Goal: Task Accomplishment & Management: Use online tool/utility

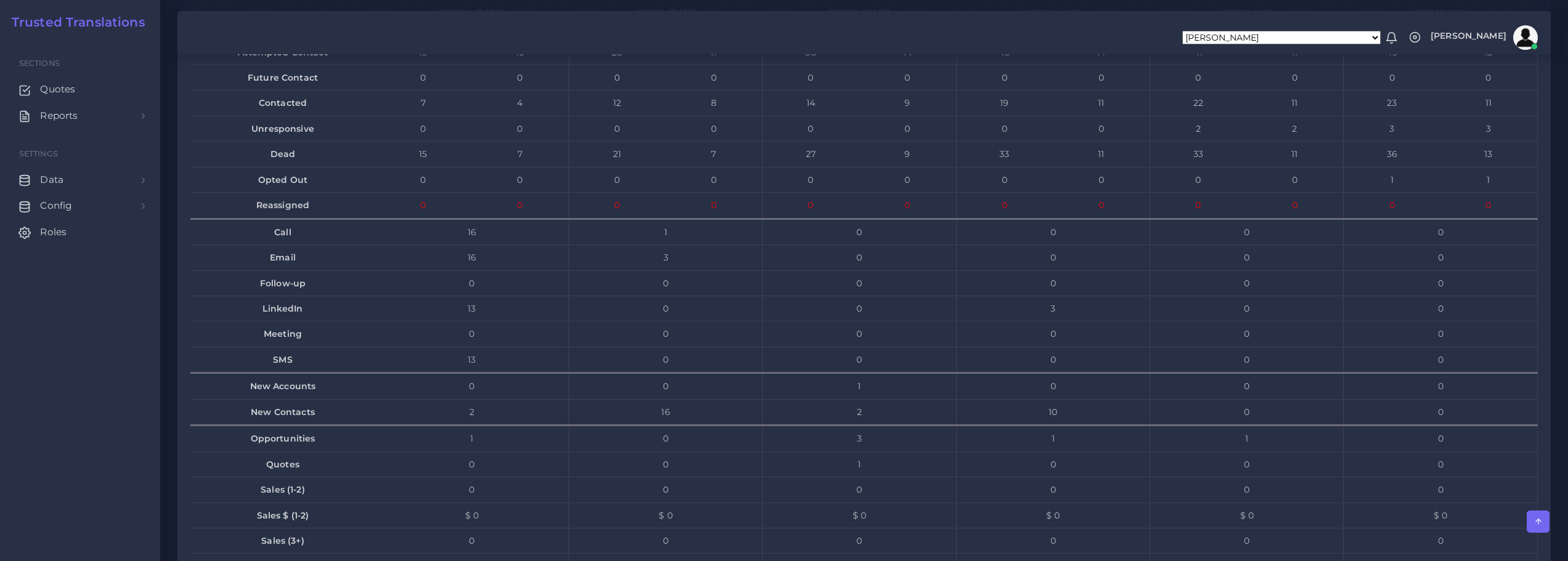
scroll to position [4991, 0]
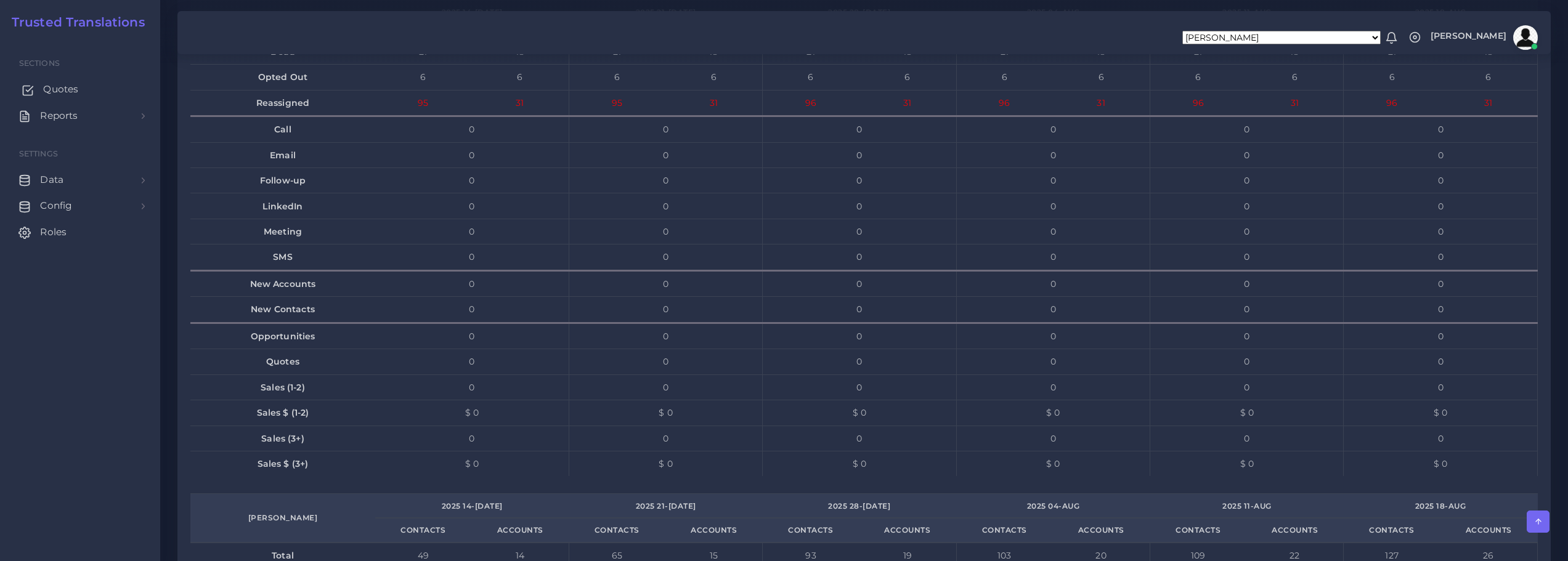
click at [59, 89] on span "Quotes" at bounding box center [60, 89] width 35 height 14
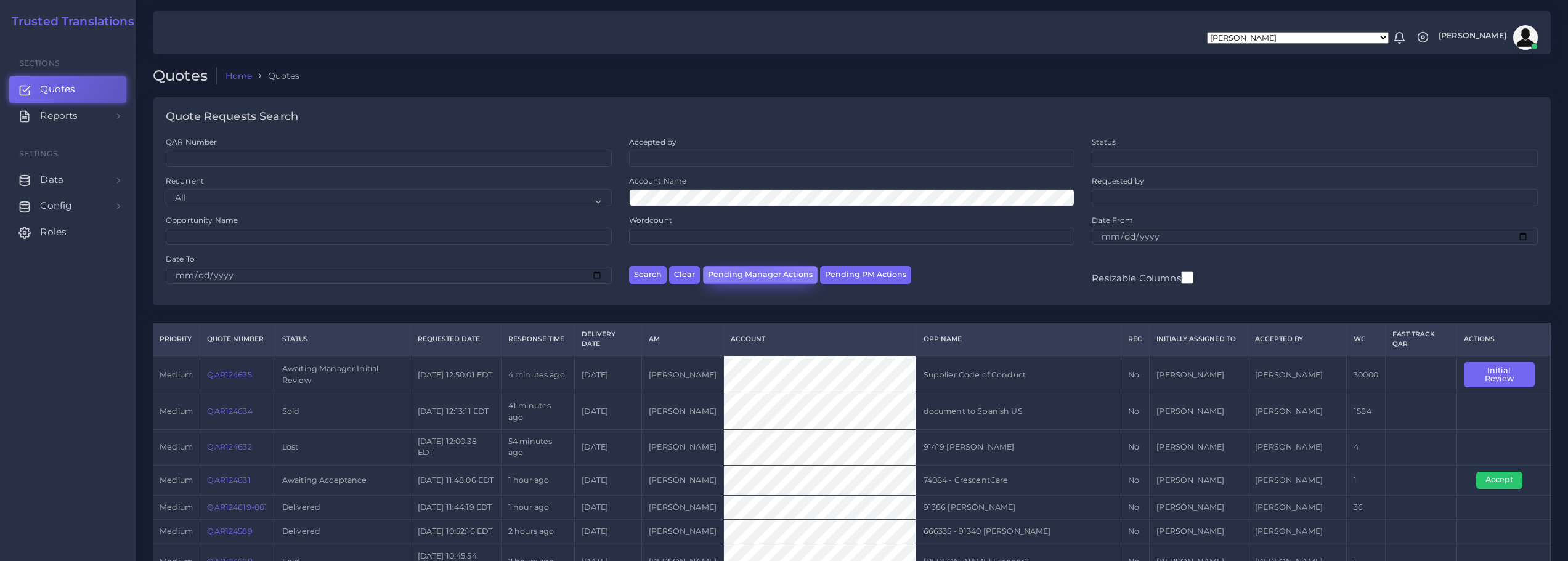
click at [756, 274] on button "Pending Manager Actions" at bounding box center [760, 275] width 115 height 18
select select "awaiting_manager_initial_review"
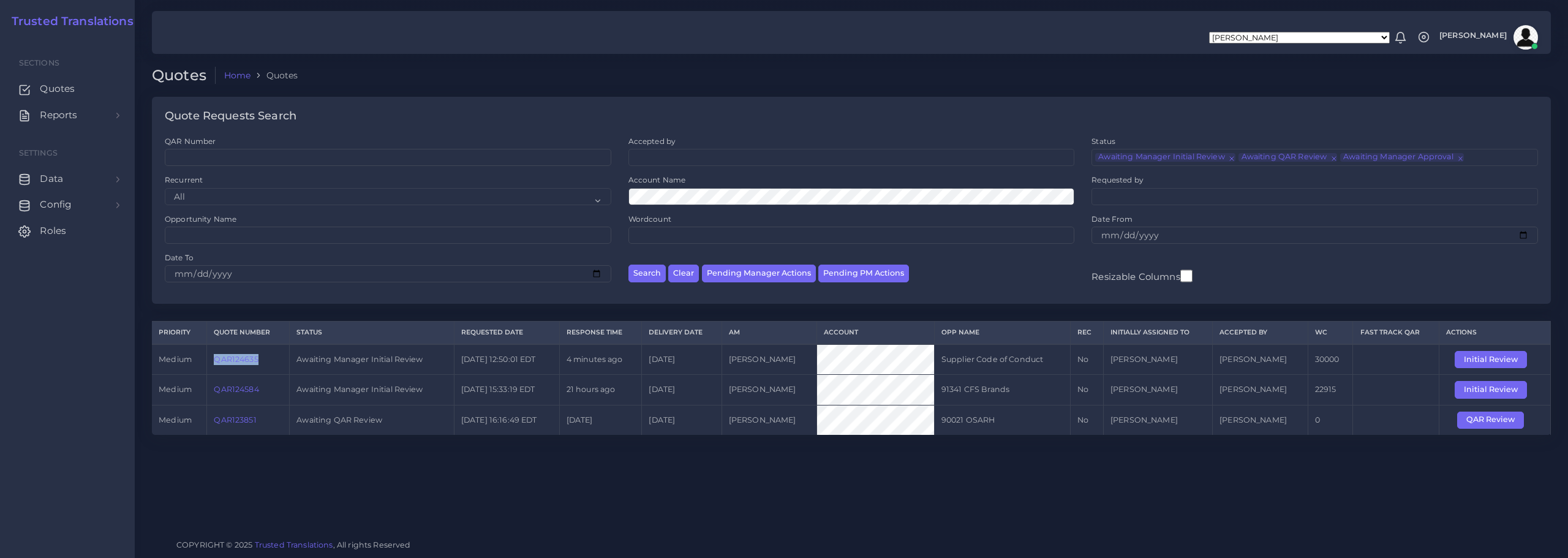
drag, startPoint x: 211, startPoint y: 360, endPoint x: 260, endPoint y: 363, distance: 49.1
click at [260, 363] on td "QAR124635" at bounding box center [248, 360] width 82 height 31
click at [239, 392] on link "QAR124584" at bounding box center [236, 390] width 44 height 9
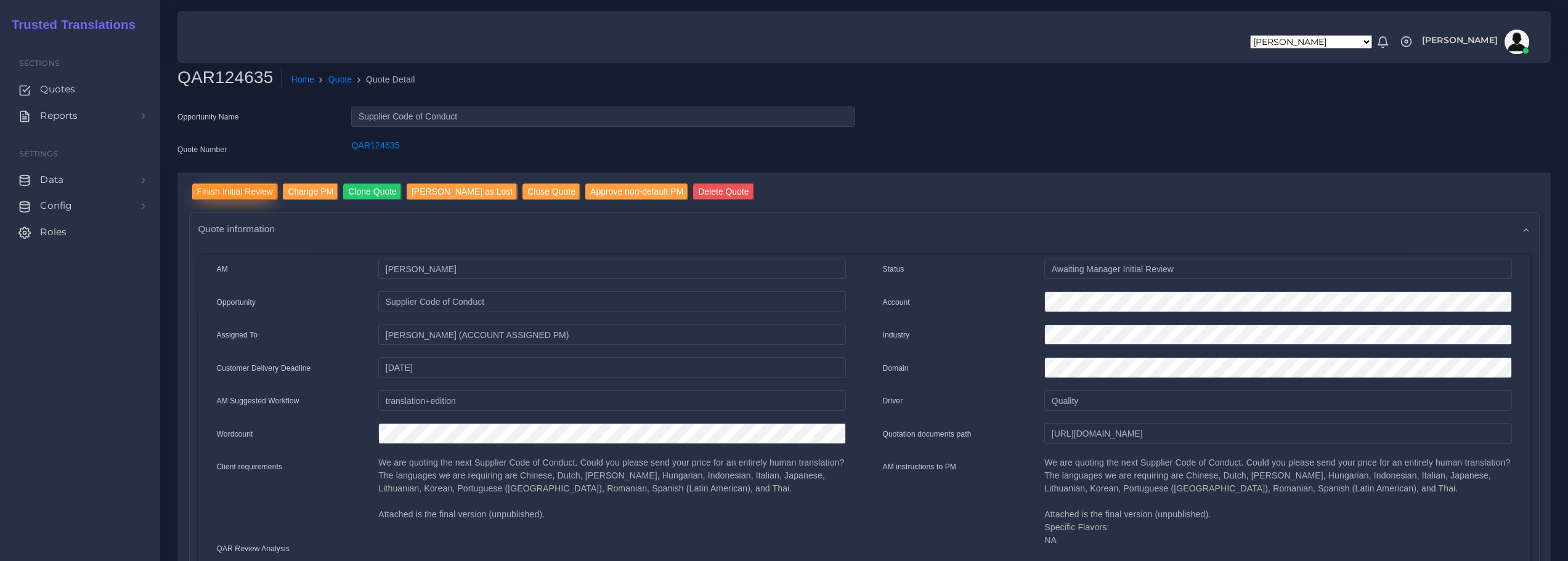
click at [235, 190] on input "Finish Initial Review" at bounding box center [235, 192] width 86 height 16
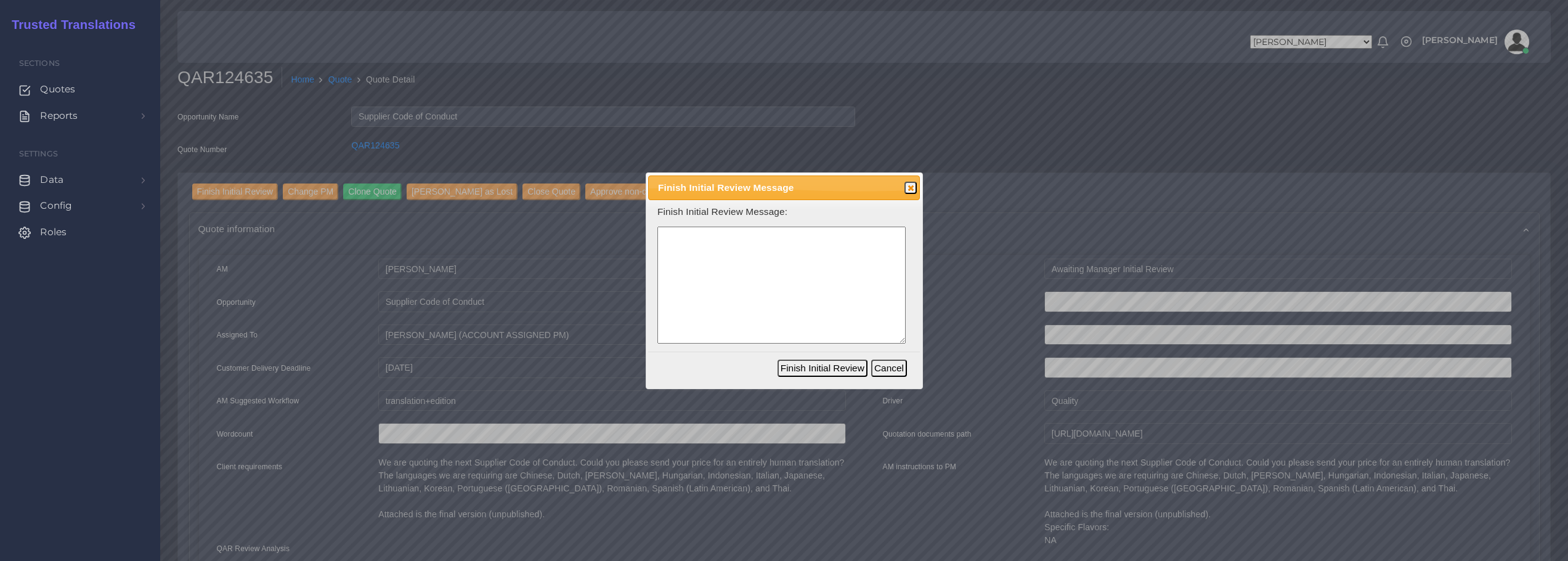
drag, startPoint x: 697, startPoint y: 276, endPoint x: 724, endPoint y: 282, distance: 27.7
click at [698, 276] on textarea at bounding box center [781, 285] width 248 height 117
type textarea "You know the drill! El que se quema con leche, ve la vaca y llora! Habría que v…"
click at [824, 366] on button "Finish Initial Review" at bounding box center [822, 368] width 90 height 17
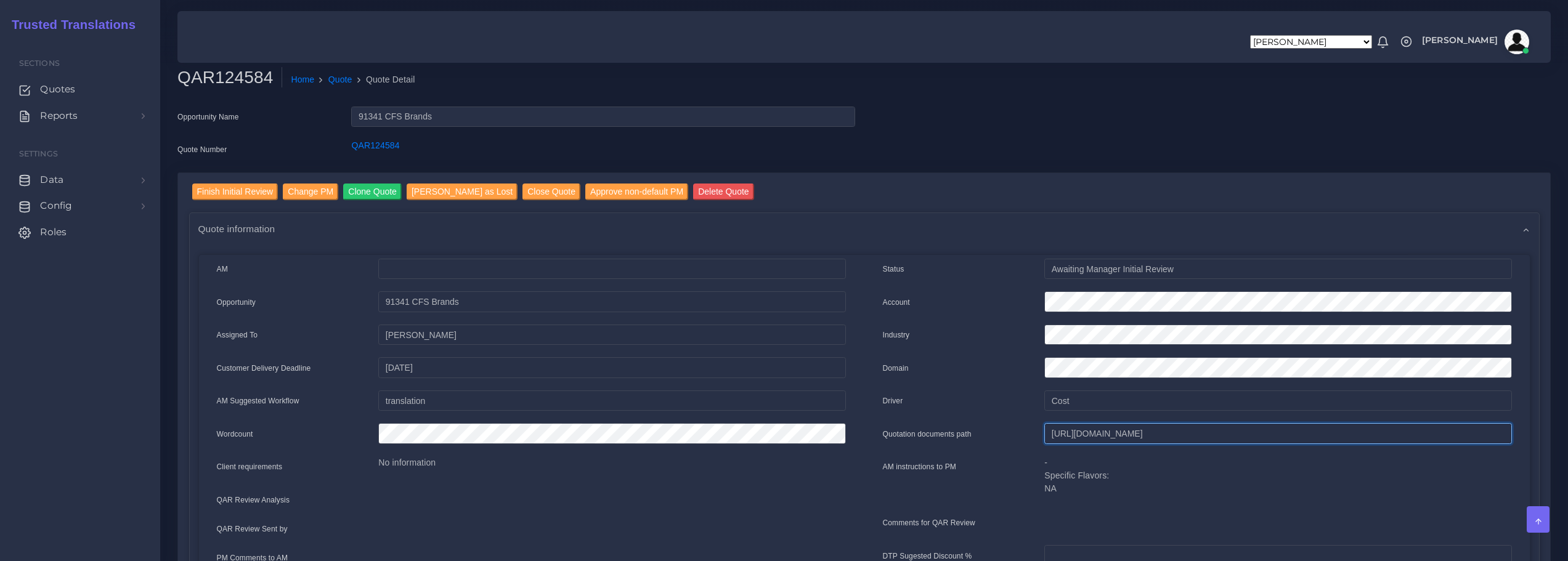
scroll to position [0, 405]
drag, startPoint x: 1050, startPoint y: 438, endPoint x: 1574, endPoint y: 427, distance: 524.1
click at [1567, 427] on html "Aldana Resuche Alejandro Zuluaga Ana Romero Ana Whitby PM Anabella Garcia Anais…" at bounding box center [784, 280] width 1568 height 561
click at [58, 87] on span "Quotes" at bounding box center [60, 89] width 35 height 14
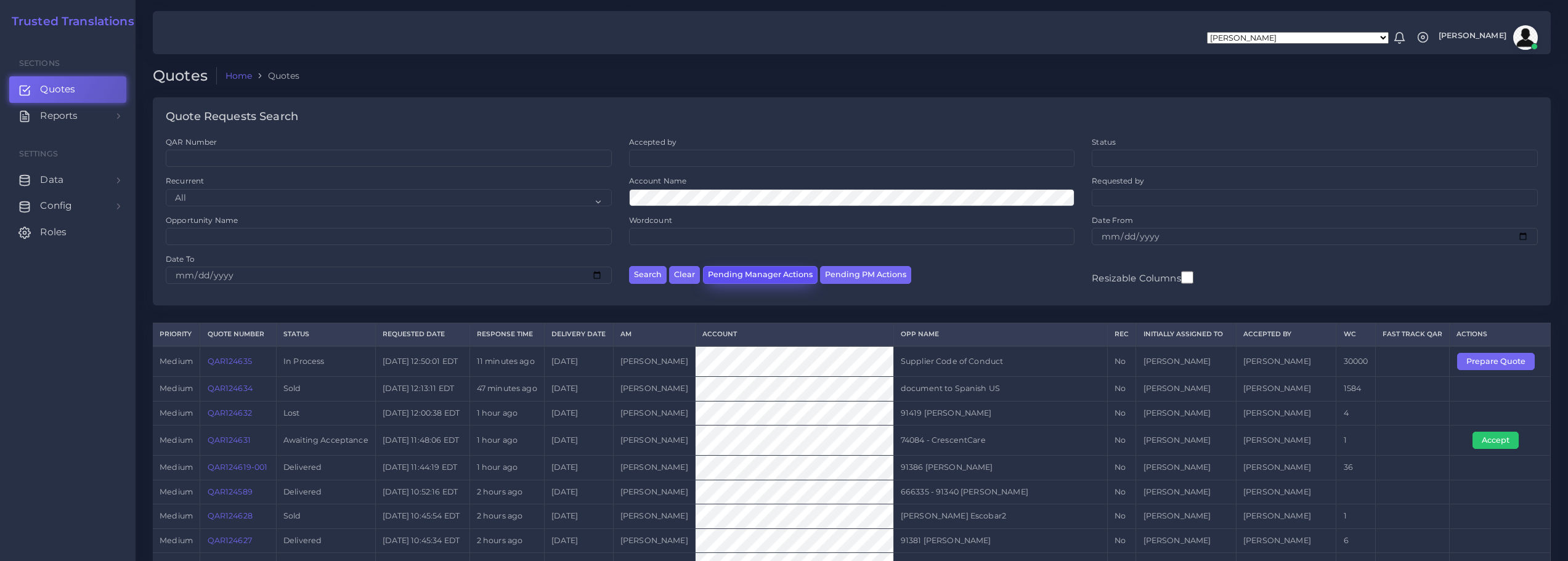
click at [736, 275] on button "Pending Manager Actions" at bounding box center [760, 275] width 115 height 18
select select "awaiting_manager_initial_review"
